Goal: Transaction & Acquisition: Purchase product/service

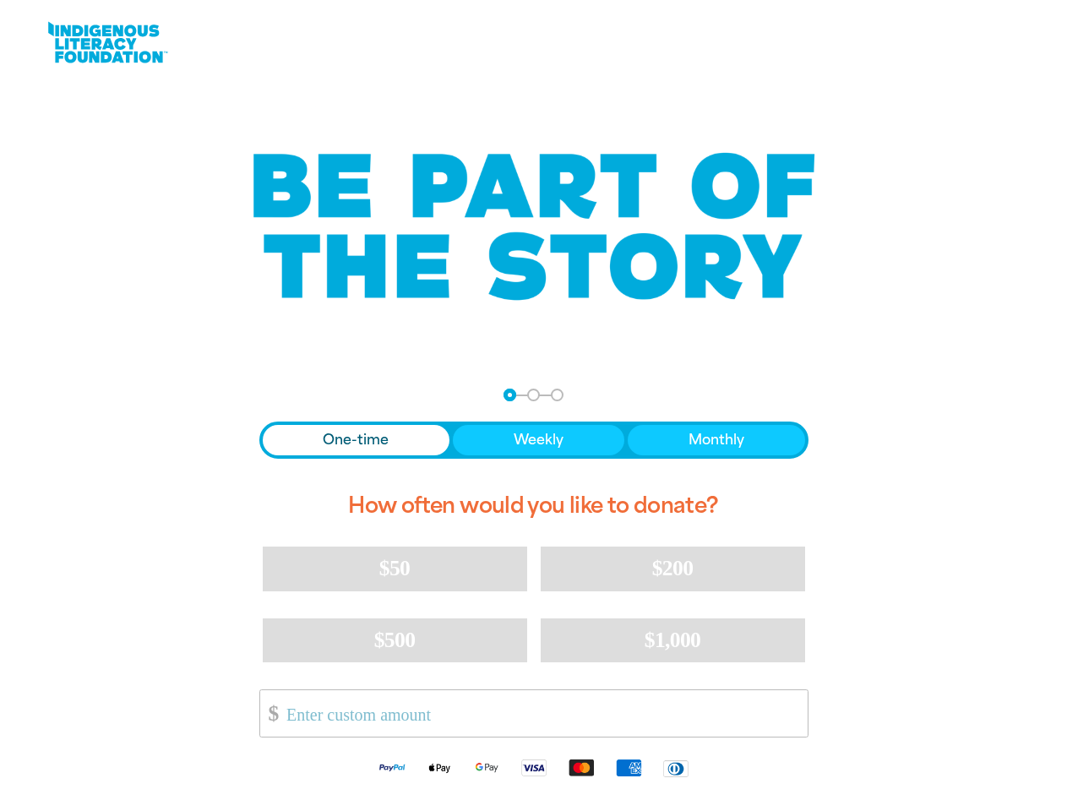
click at [533, 405] on div "arrow_back Back Step 1 Step 2 Step 3 One-time Weekly Monthly How often would yo…" at bounding box center [533, 589] width 591 height 444
click at [282, 395] on div "arrow_back Back Step 1 Step 2 Step 3" at bounding box center [533, 394] width 549 height 13
click at [509, 394] on div "Navigate to step 1 of 3 to enter your donation amount" at bounding box center [510, 395] width 4 height 4
click at [356, 440] on span "One-time" at bounding box center [356, 440] width 66 height 20
click at [537, 440] on span "Weekly" at bounding box center [538, 440] width 50 height 20
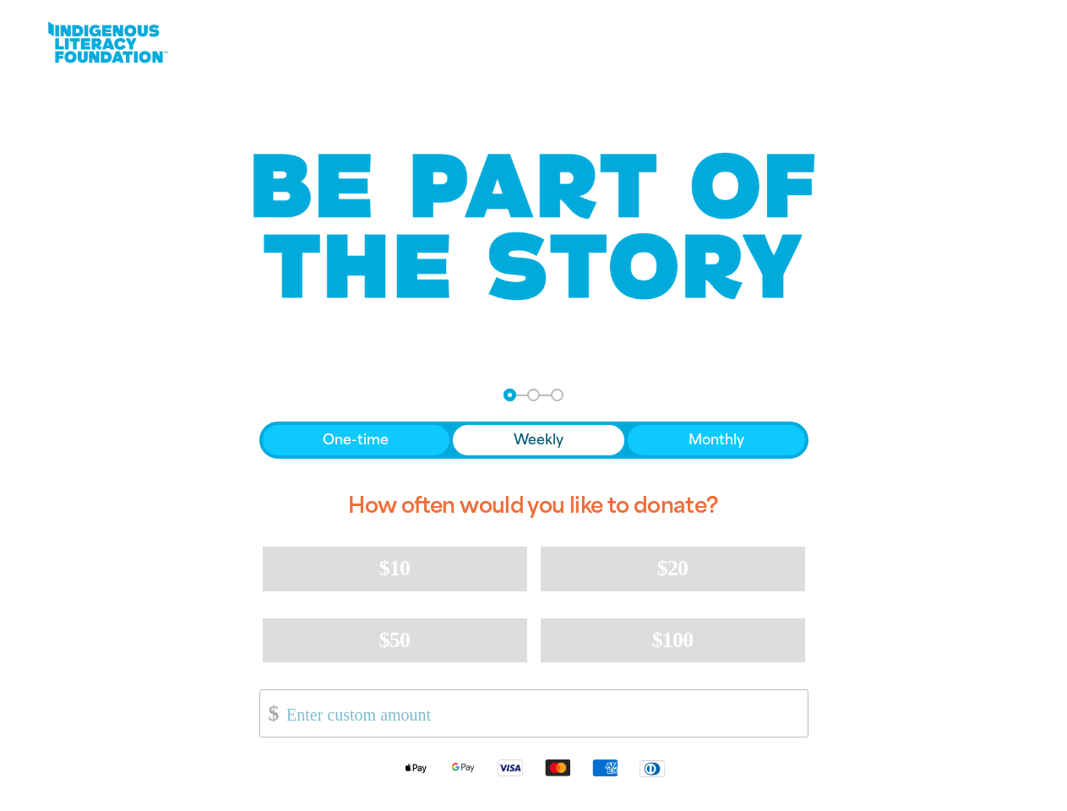
click at [715, 440] on span "Monthly" at bounding box center [716, 440] width 56 height 20
